Goal: Check status: Check status

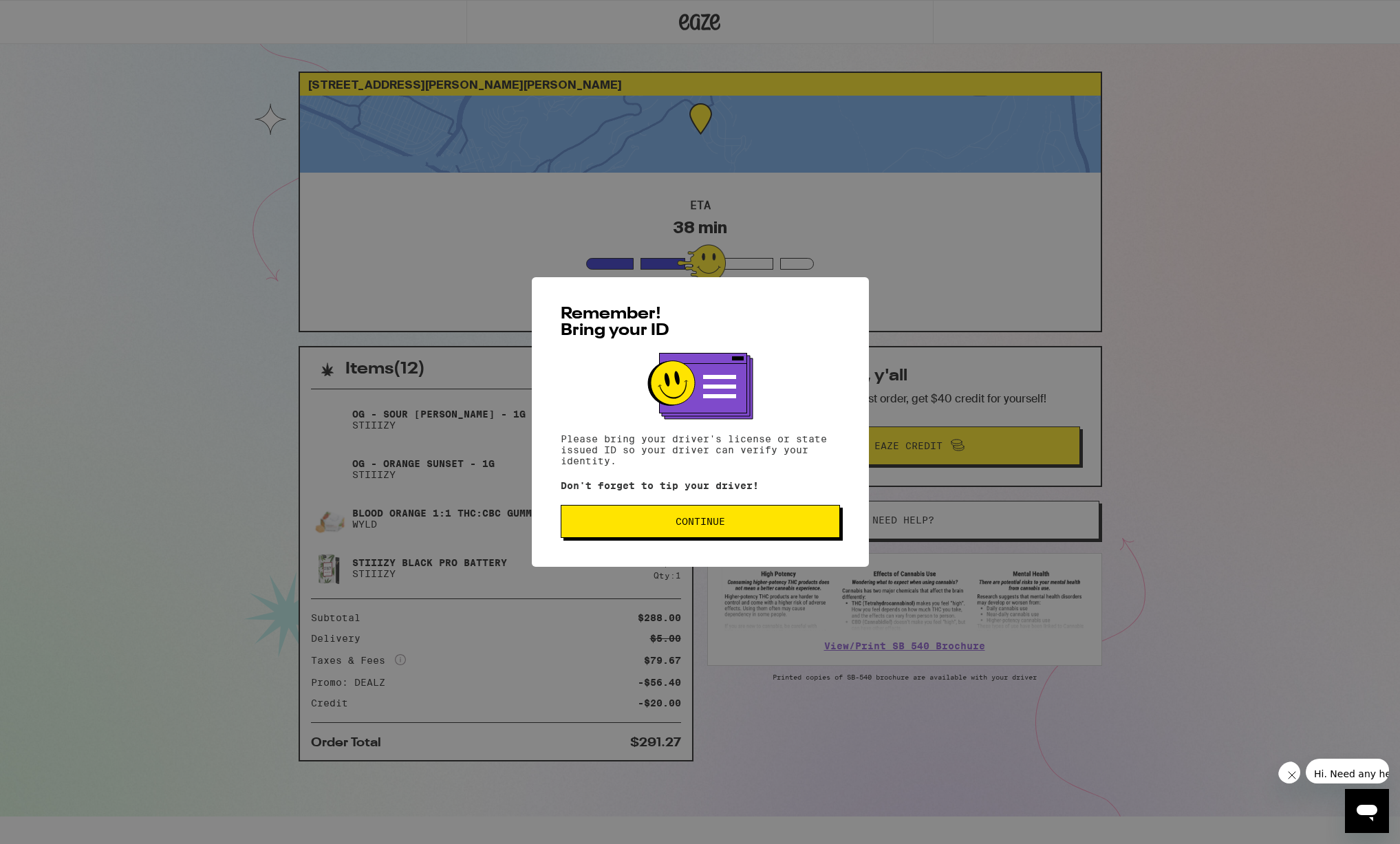
click at [647, 522] on span "Continue" at bounding box center [700, 521] width 256 height 10
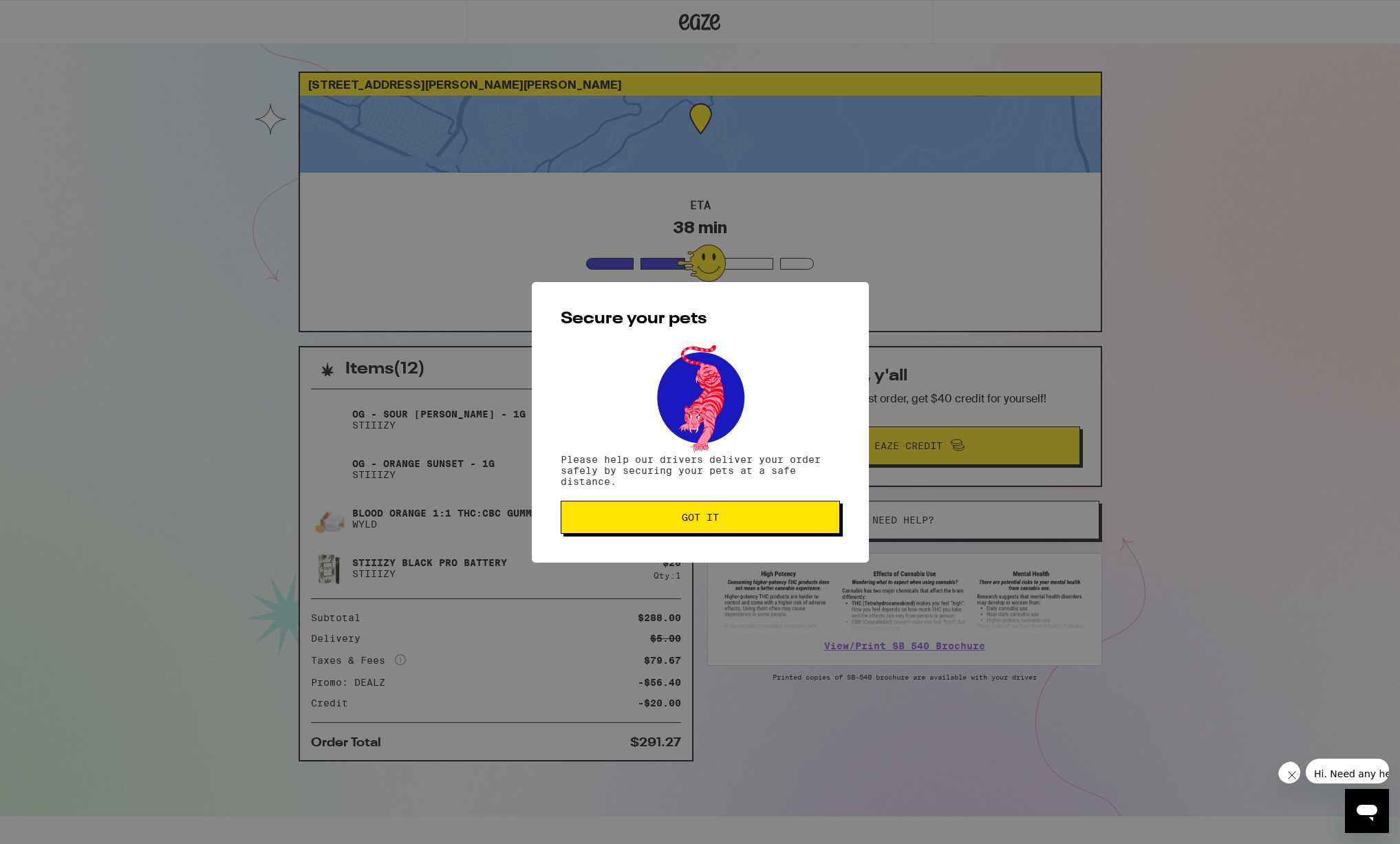
click at [647, 522] on span "Got it" at bounding box center [700, 517] width 256 height 10
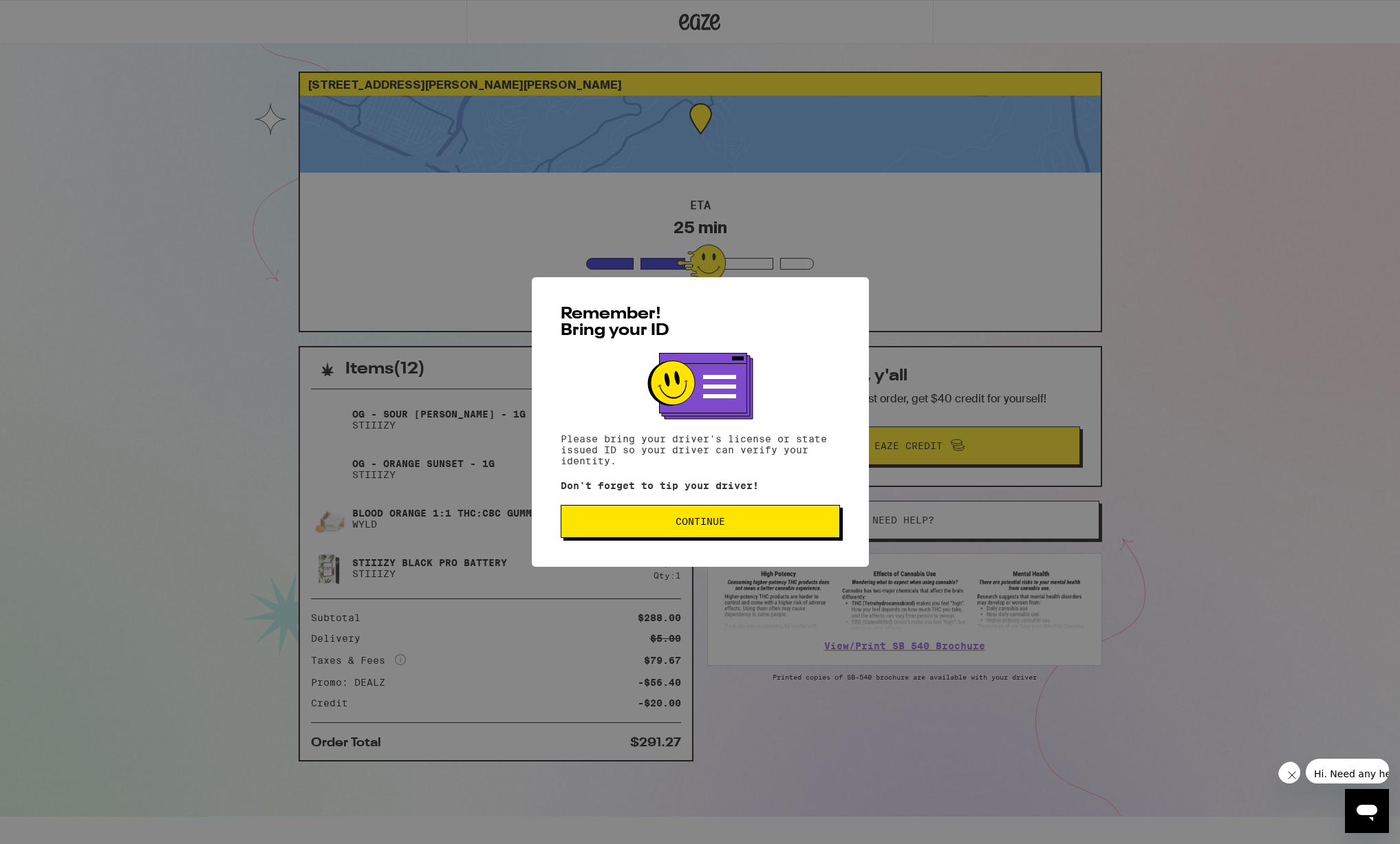
click at [733, 517] on button "Continue" at bounding box center [700, 521] width 279 height 33
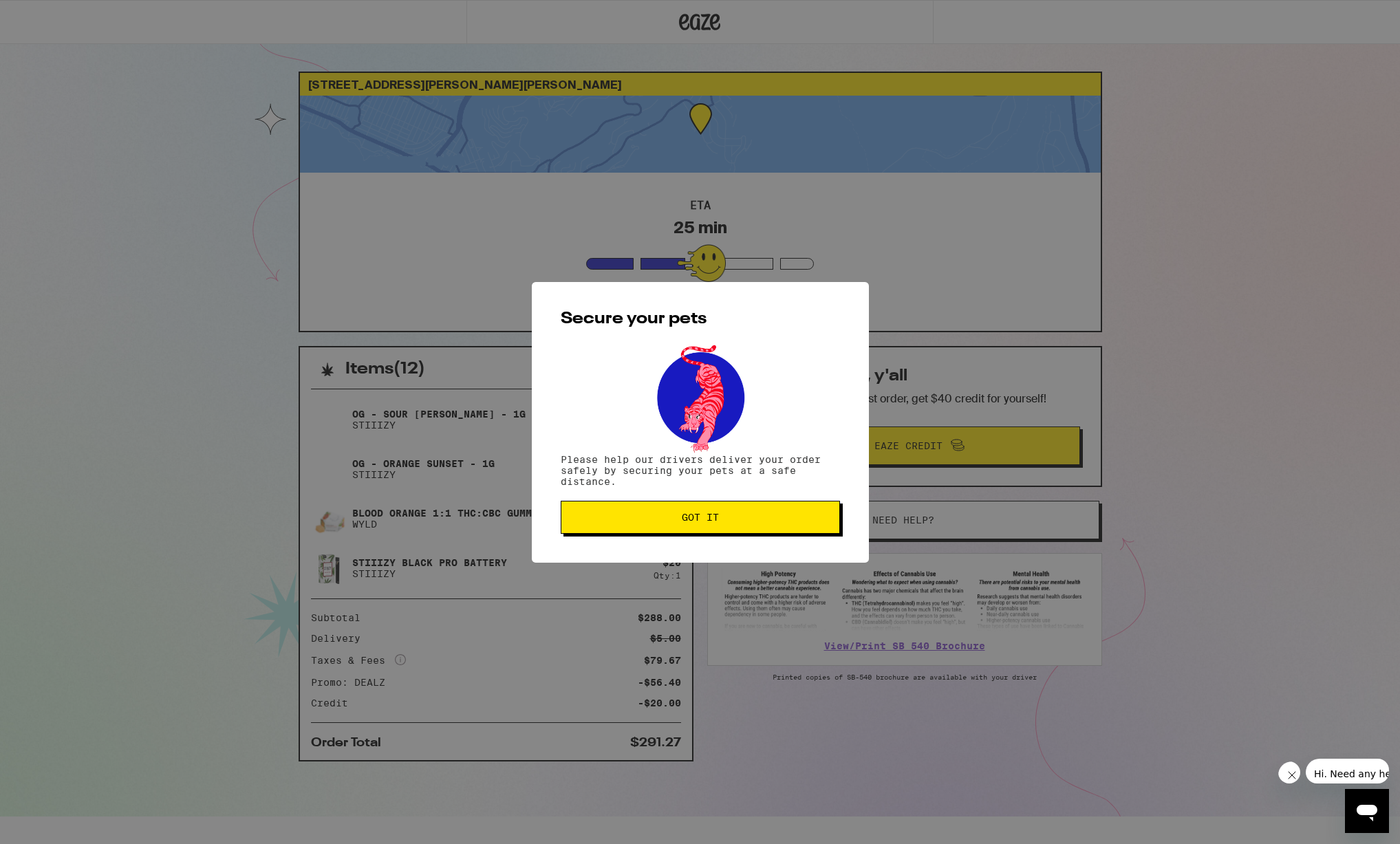
click at [733, 517] on span "Got it" at bounding box center [700, 517] width 256 height 10
